Goal: Task Accomplishment & Management: Manage account settings

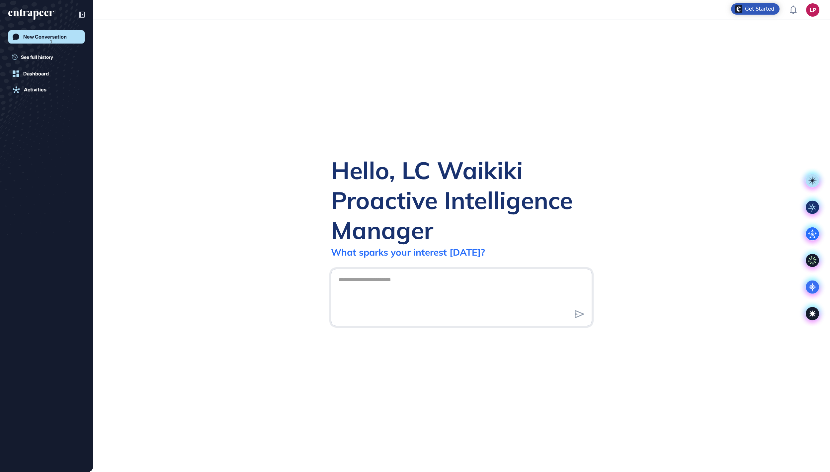
scroll to position [1, 1]
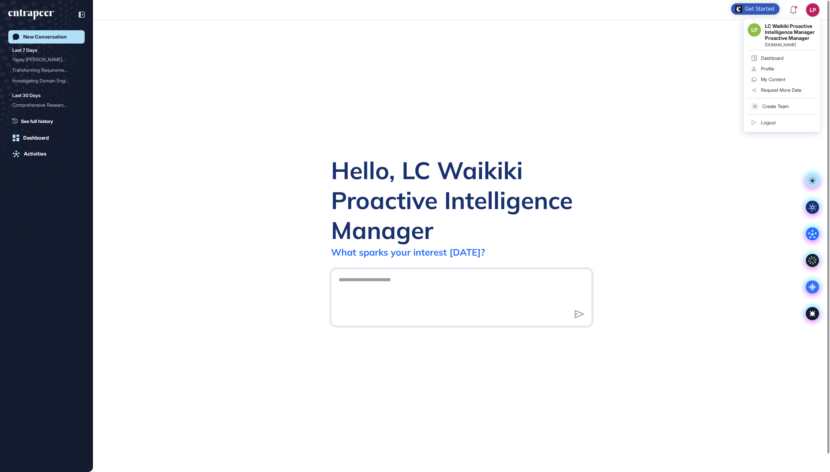
click at [775, 125] on div "Logout" at bounding box center [768, 122] width 15 height 5
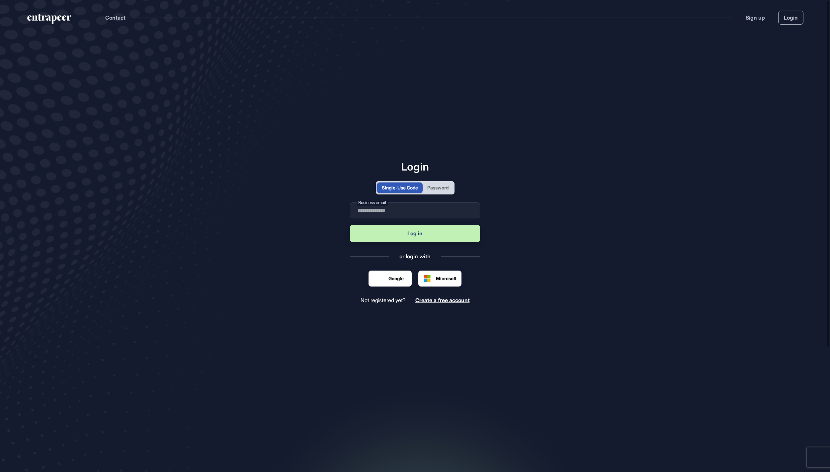
scroll to position [1, 1]
click at [449, 189] on div "Password" at bounding box center [438, 187] width 21 height 7
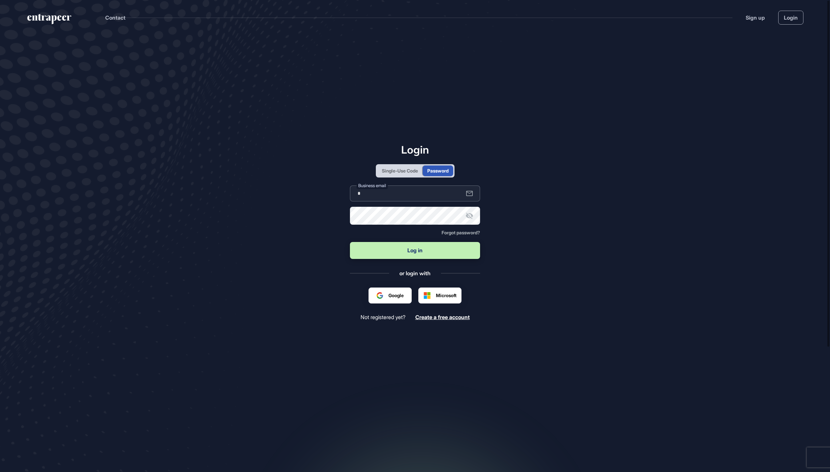
type input "**********"
click at [415, 251] on button "Log in" at bounding box center [415, 250] width 130 height 17
